Goal: Task Accomplishment & Management: Manage account settings

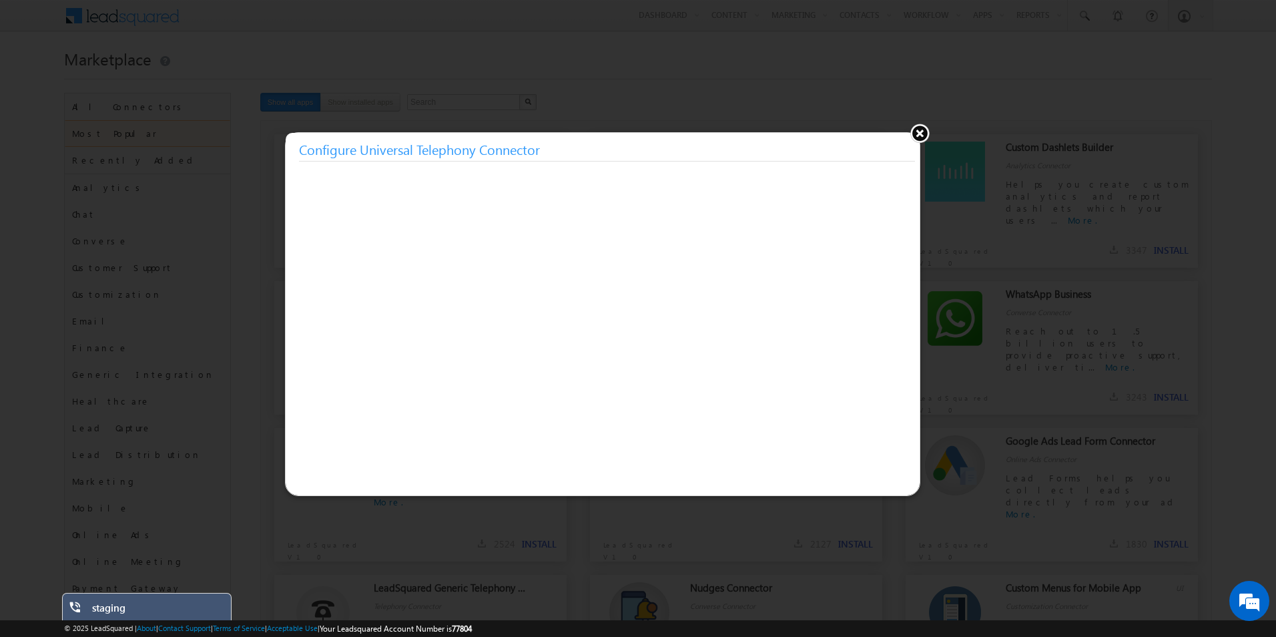
click at [917, 135] on button at bounding box center [920, 133] width 20 height 20
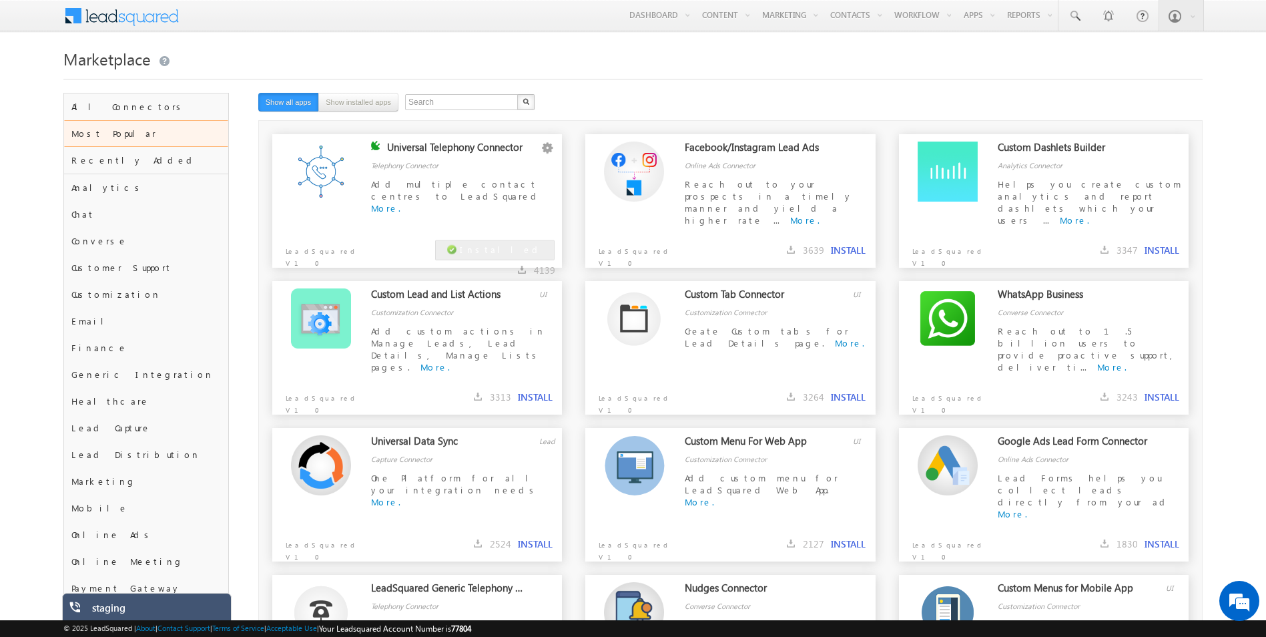
click at [553, 86] on div "Marketplace" at bounding box center [632, 69] width 1139 height 48
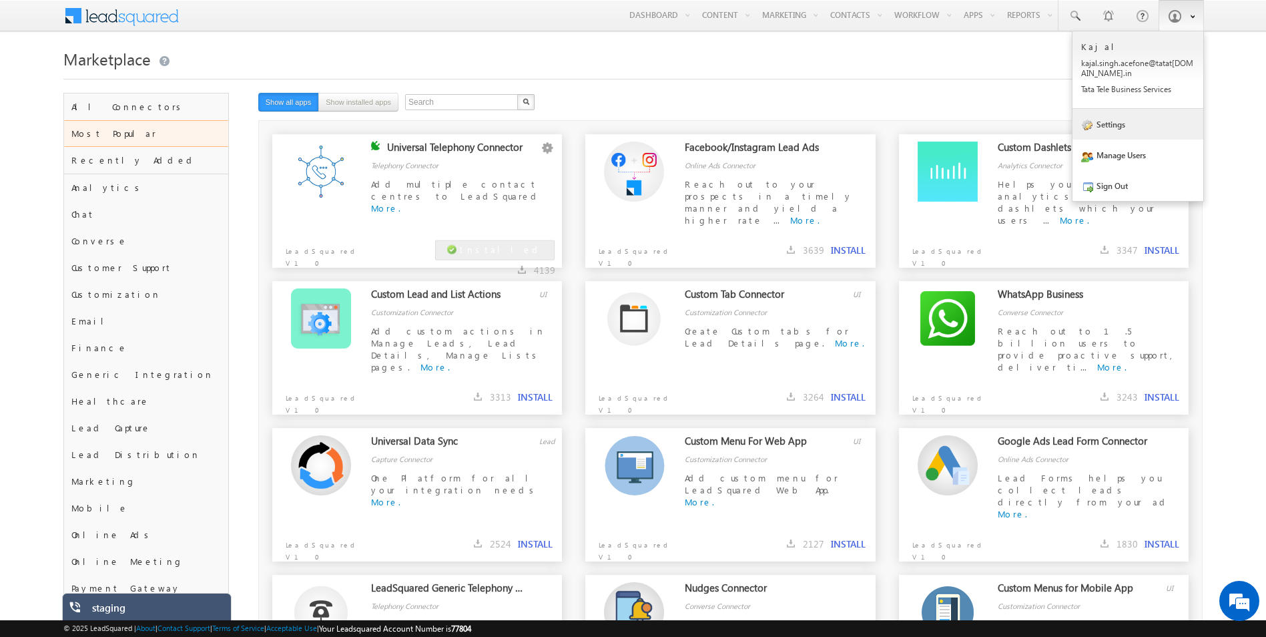
click at [1119, 131] on link "Settings" at bounding box center [1138, 124] width 131 height 31
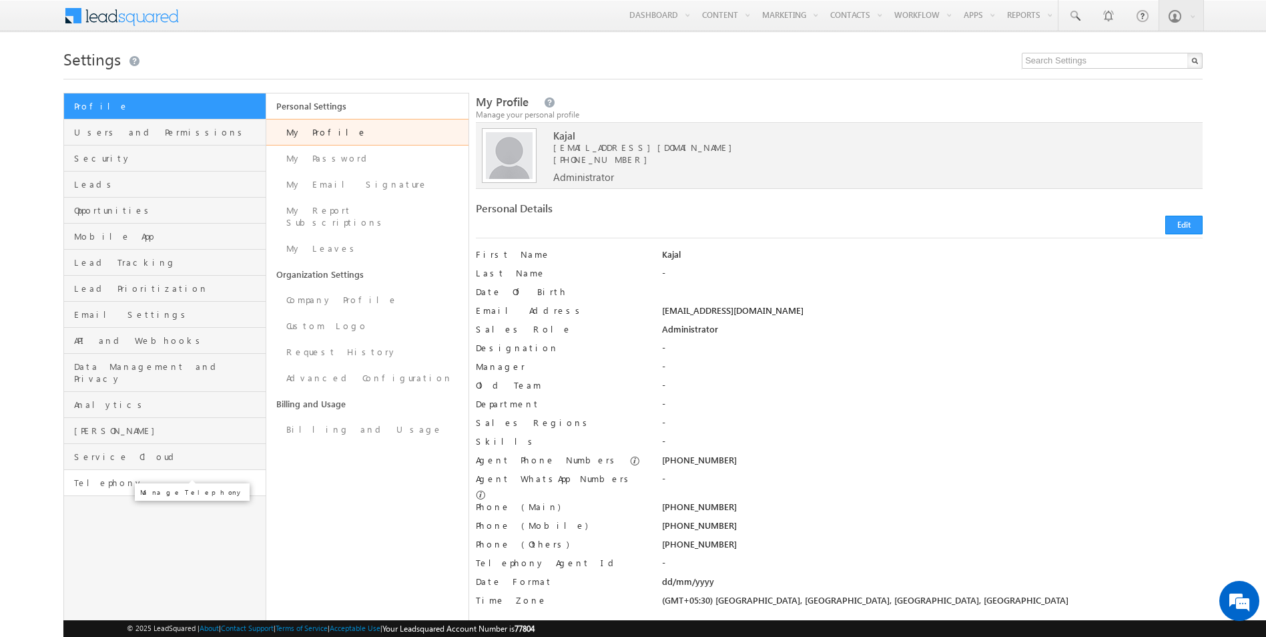
click at [95, 477] on span "Telephony" at bounding box center [168, 483] width 188 height 12
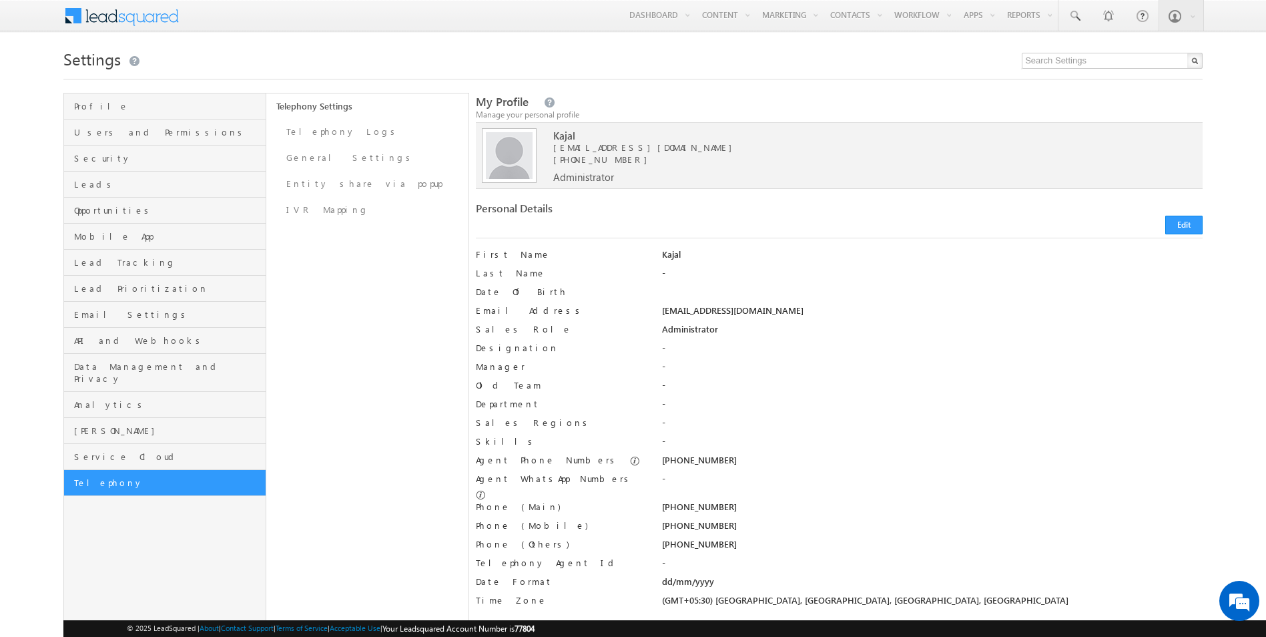
click at [328, 333] on div "Telephony Settings Telephony Logs General Settings Entity share via popup IVR M…" at bounding box center [367, 648] width 203 height 1110
click at [326, 204] on link "IVR Mapping" at bounding box center [367, 210] width 202 height 26
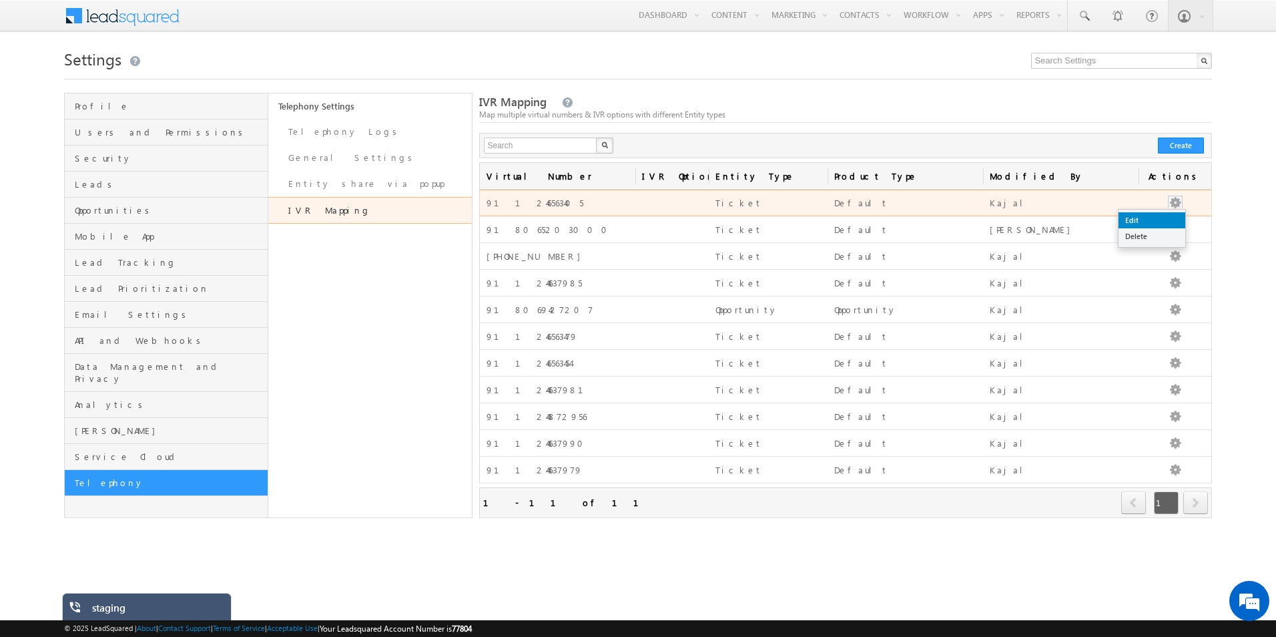
click at [1164, 216] on link "Edit" at bounding box center [1152, 220] width 67 height 16
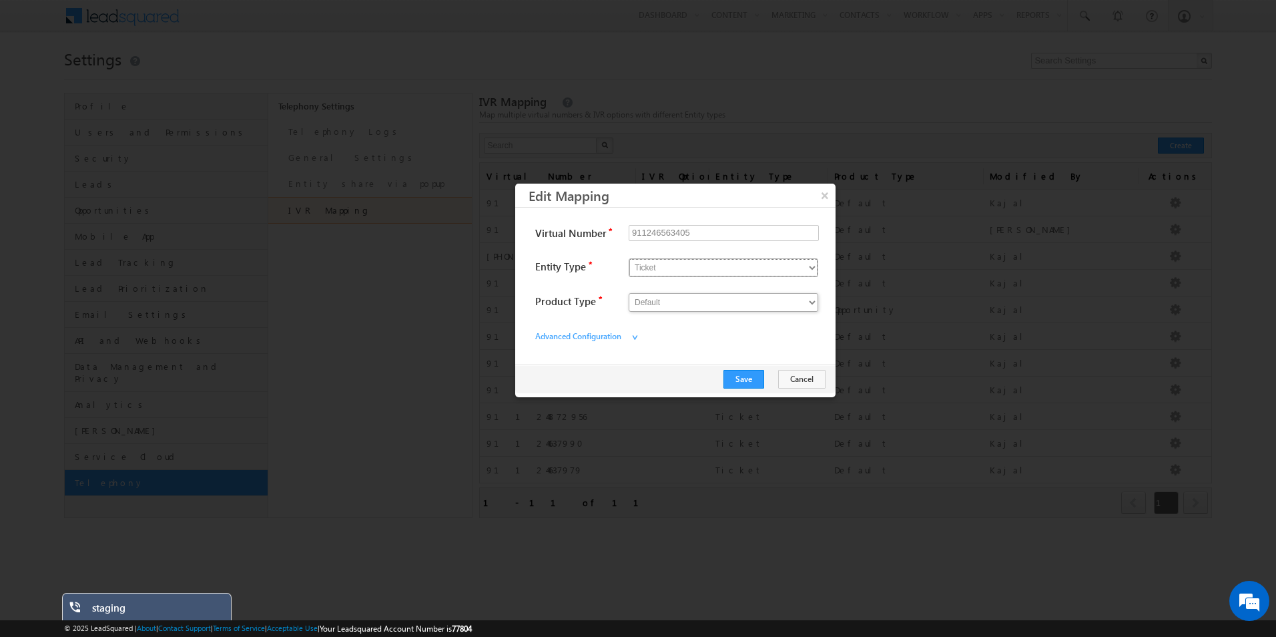
click at [703, 271] on select "Opportunity Ticket" at bounding box center [724, 267] width 190 height 19
click at [802, 382] on button "Cancel" at bounding box center [801, 379] width 47 height 19
